Goal: Navigation & Orientation: Find specific page/section

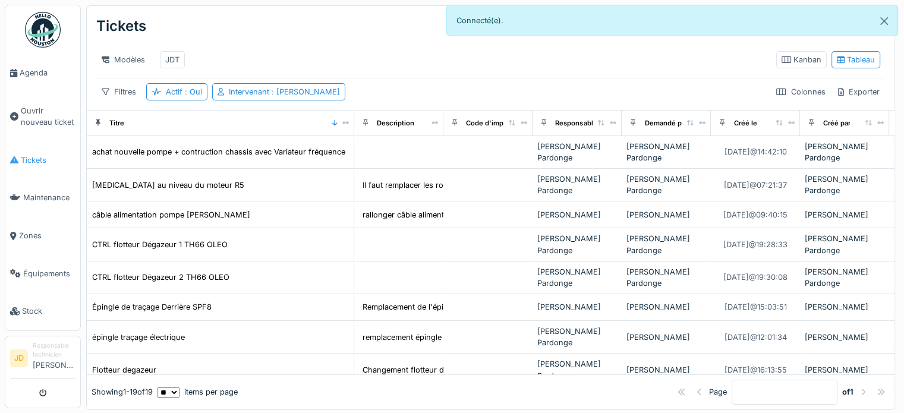
click at [40, 155] on span "Tickets" at bounding box center [48, 160] width 55 height 11
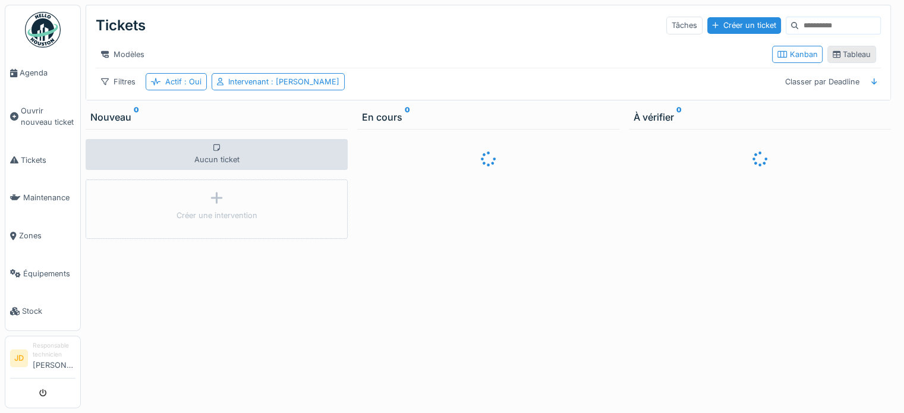
click at [835, 63] on div "Tableau" at bounding box center [852, 54] width 49 height 17
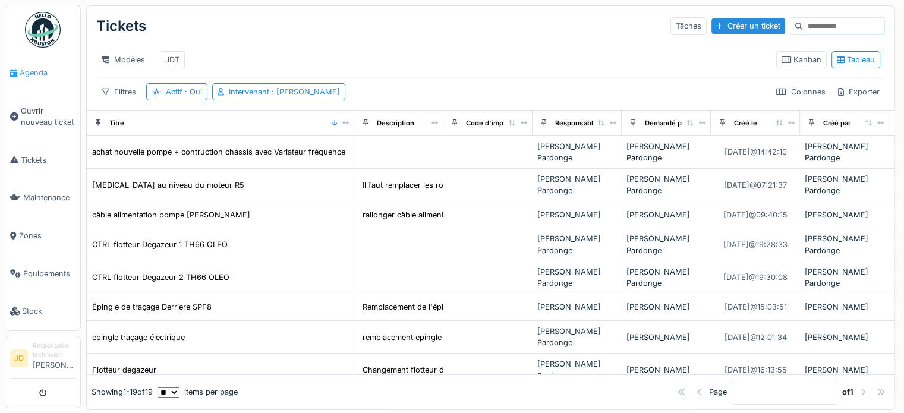
click at [43, 78] on link "Agenda" at bounding box center [42, 73] width 75 height 38
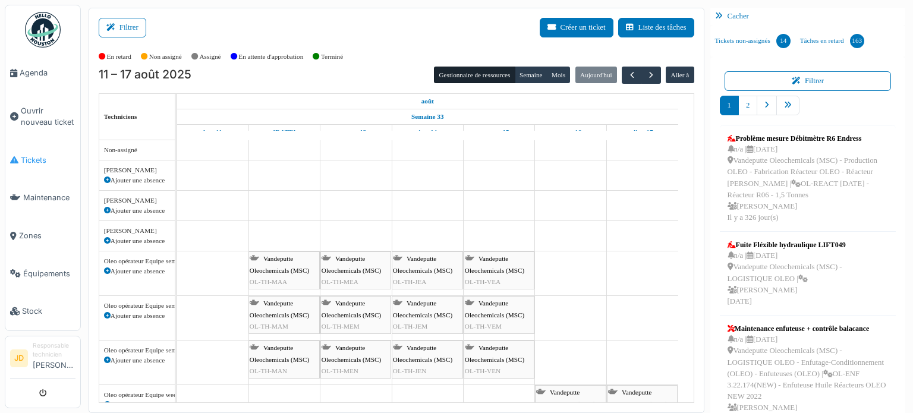
click at [33, 157] on span "Tickets" at bounding box center [48, 160] width 55 height 11
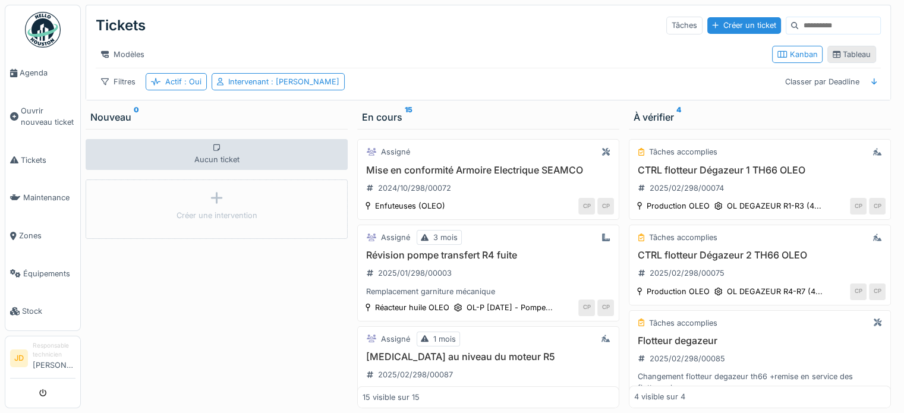
click at [833, 57] on icon at bounding box center [837, 55] width 8 height 8
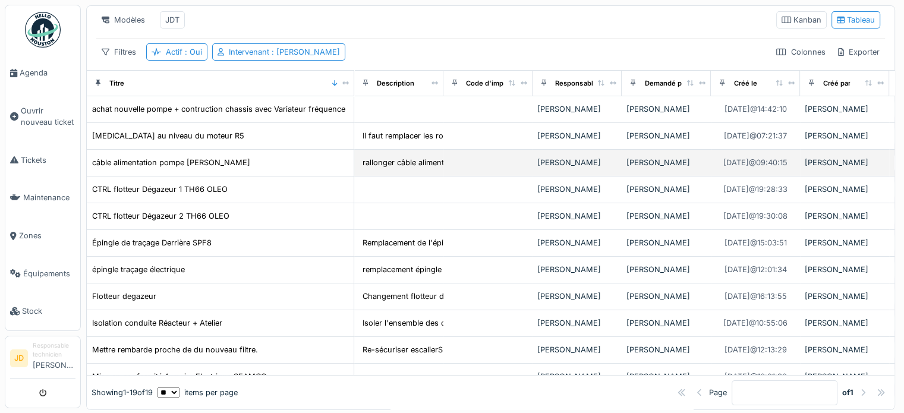
scroll to position [59, 0]
